Goal: Find specific page/section: Find specific page/section

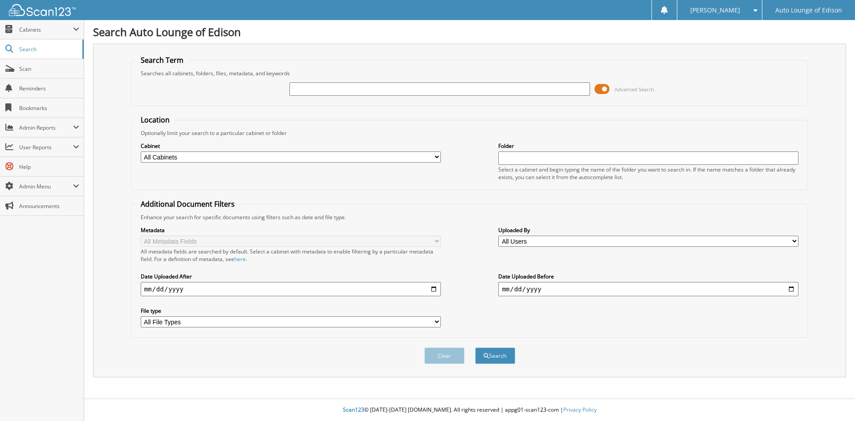
click at [322, 88] on input "text" at bounding box center [439, 88] width 300 height 13
type input "535502"
click at [228, 159] on select "All Cabinets A1 CAR DEALS ACCOUNTS PAYABLE COMPANY DOCS PARTS SERVICE RO TIME S…" at bounding box center [291, 156] width 300 height 11
select select "42421"
click at [141, 151] on select "All Cabinets A1 CAR DEALS ACCOUNTS PAYABLE COMPANY DOCS PARTS SERVICE RO TIME S…" at bounding box center [291, 156] width 300 height 11
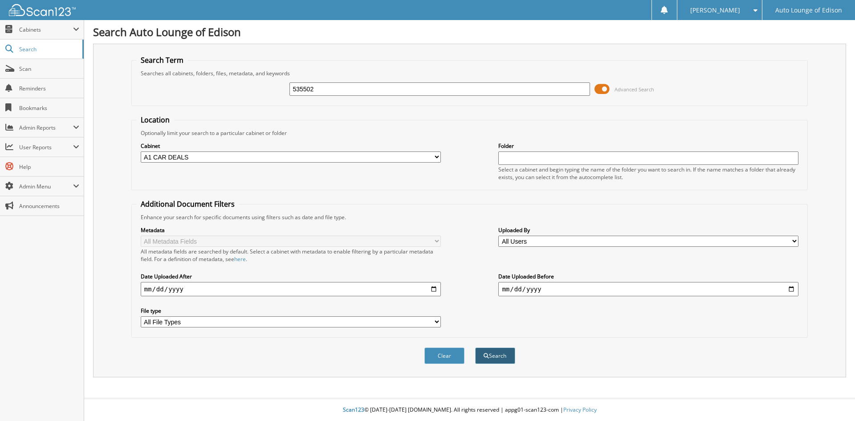
click at [500, 359] on button "Search" at bounding box center [495, 355] width 40 height 16
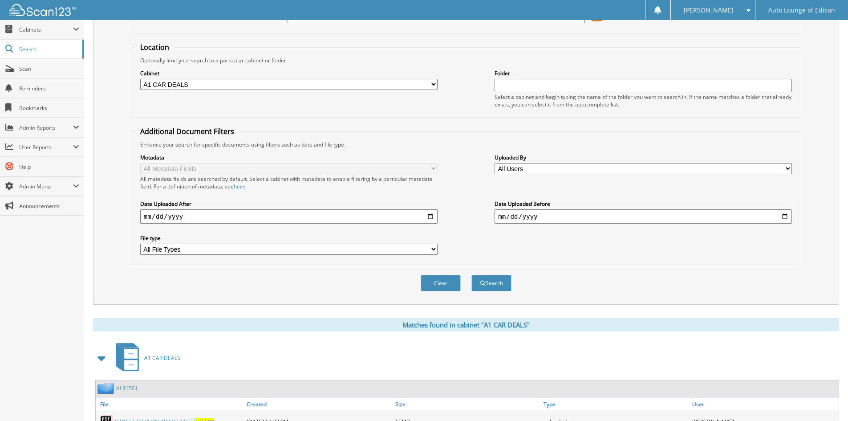
scroll to position [112, 0]
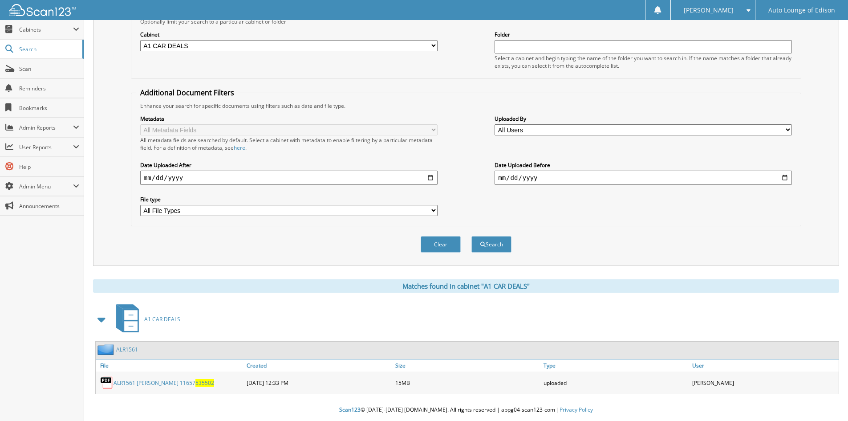
click at [132, 349] on link "ALR1561" at bounding box center [127, 349] width 22 height 8
